Goal: Information Seeking & Learning: Learn about a topic

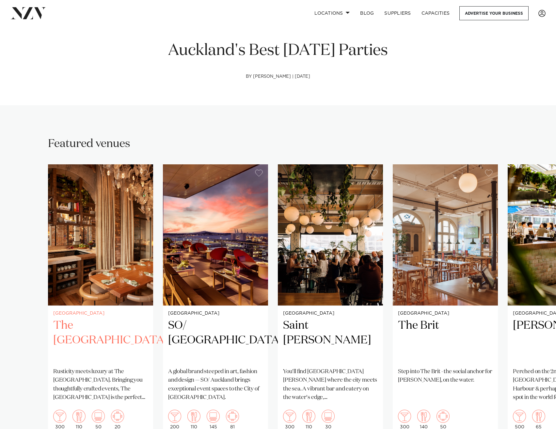
scroll to position [229, 0]
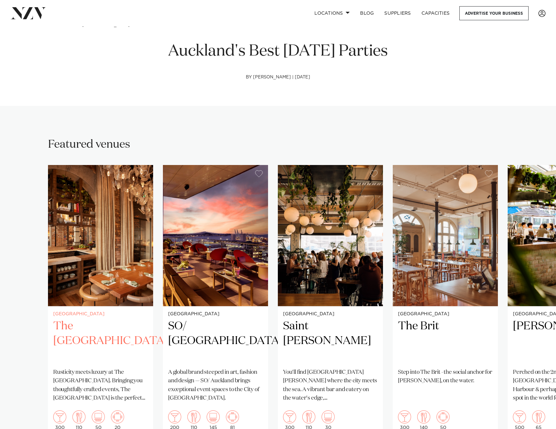
click at [73, 342] on h2 "The [GEOGRAPHIC_DATA]" at bounding box center [100, 341] width 95 height 44
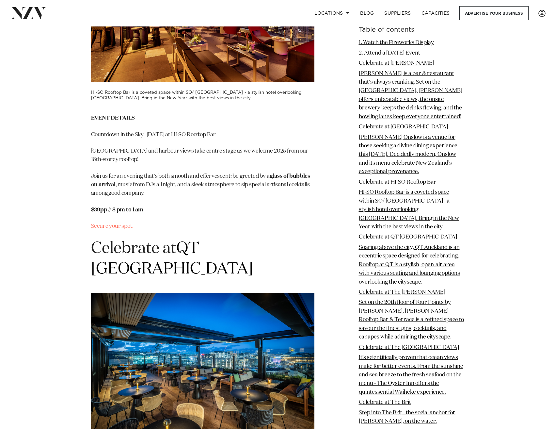
scroll to position [1797, 0]
